Goal: Browse casually

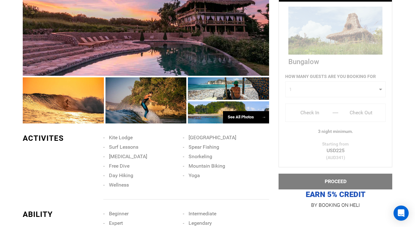
scroll to position [435, 0]
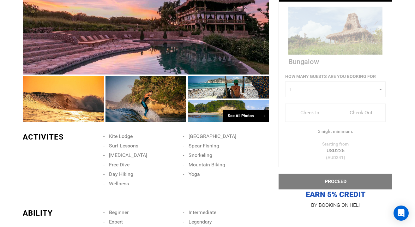
click at [211, 107] on div at bounding box center [228, 111] width 81 height 22
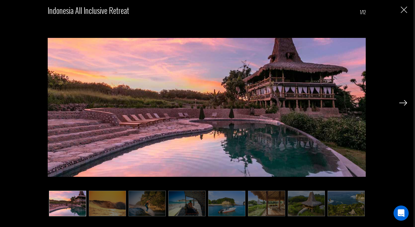
click at [402, 102] on img at bounding box center [403, 103] width 8 height 6
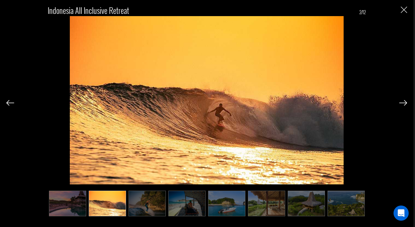
click at [402, 102] on img at bounding box center [403, 103] width 8 height 6
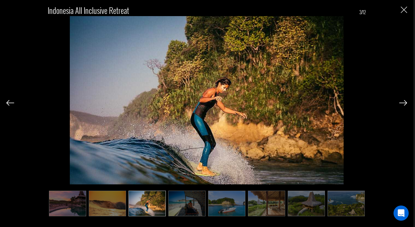
click at [402, 102] on img at bounding box center [403, 103] width 8 height 6
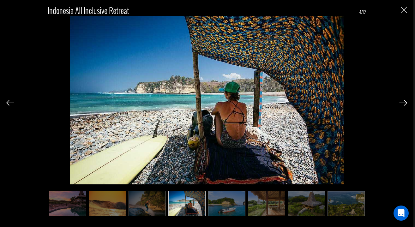
click at [402, 102] on img at bounding box center [403, 103] width 8 height 6
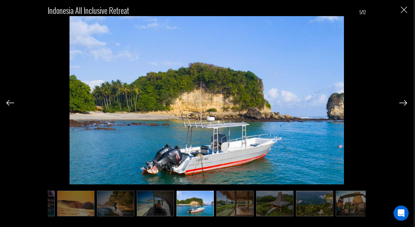
click at [402, 102] on img at bounding box center [403, 103] width 8 height 6
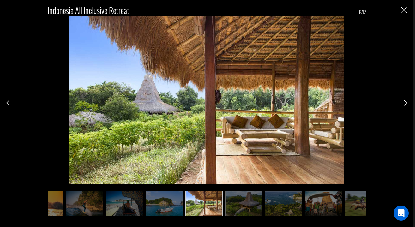
click at [402, 102] on img at bounding box center [403, 103] width 8 height 6
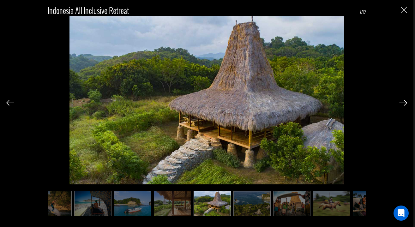
click at [402, 102] on img at bounding box center [403, 103] width 8 height 6
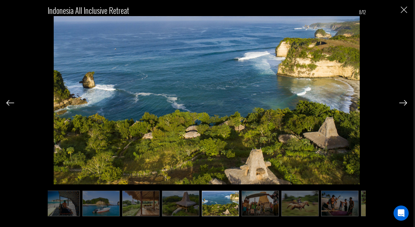
click at [402, 102] on img at bounding box center [403, 103] width 8 height 6
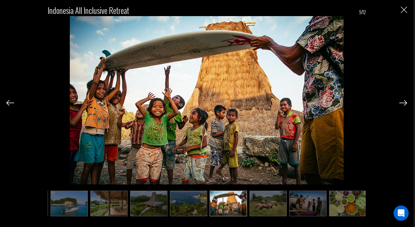
click at [402, 102] on img at bounding box center [403, 103] width 8 height 6
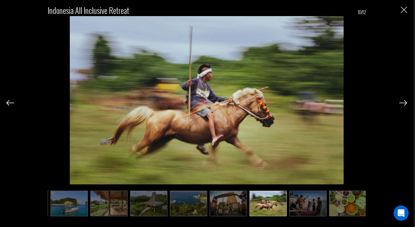
scroll to position [0, 159]
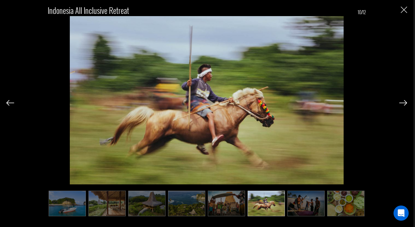
click at [402, 102] on img at bounding box center [403, 103] width 8 height 6
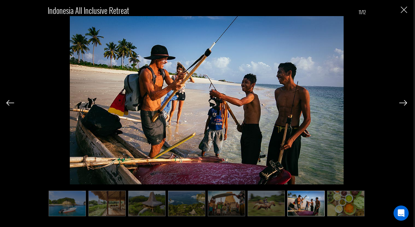
click at [402, 102] on img at bounding box center [403, 103] width 8 height 6
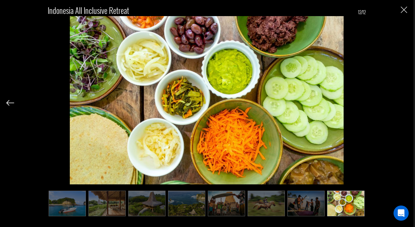
click at [402, 102] on div "Indonesia All Inclusive Retreat 12/12" at bounding box center [206, 108] width 401 height 216
click at [403, 10] on img "Close" at bounding box center [404, 10] width 6 height 6
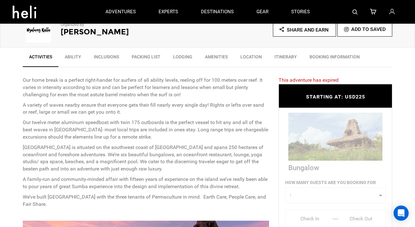
scroll to position [119, 0]
